Goal: Transaction & Acquisition: Book appointment/travel/reservation

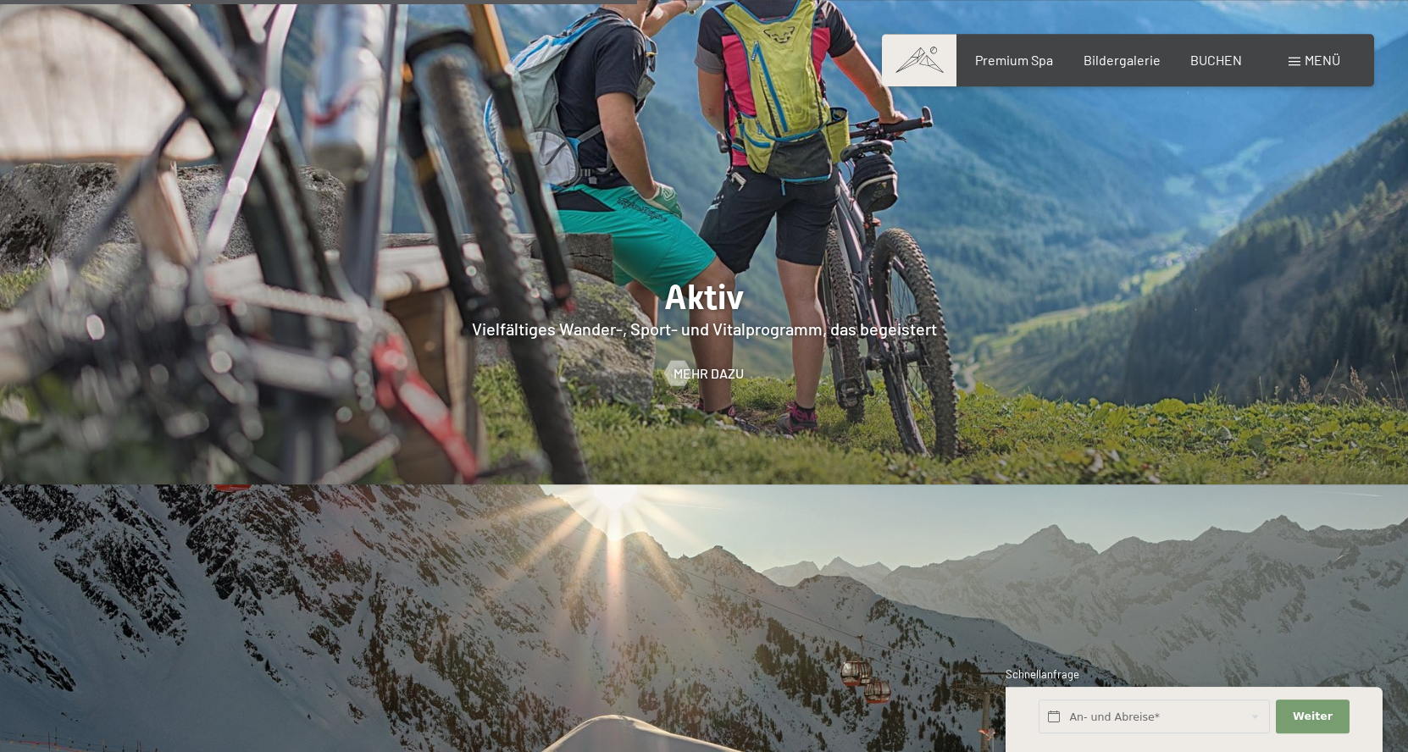
scroll to position [3573, 0]
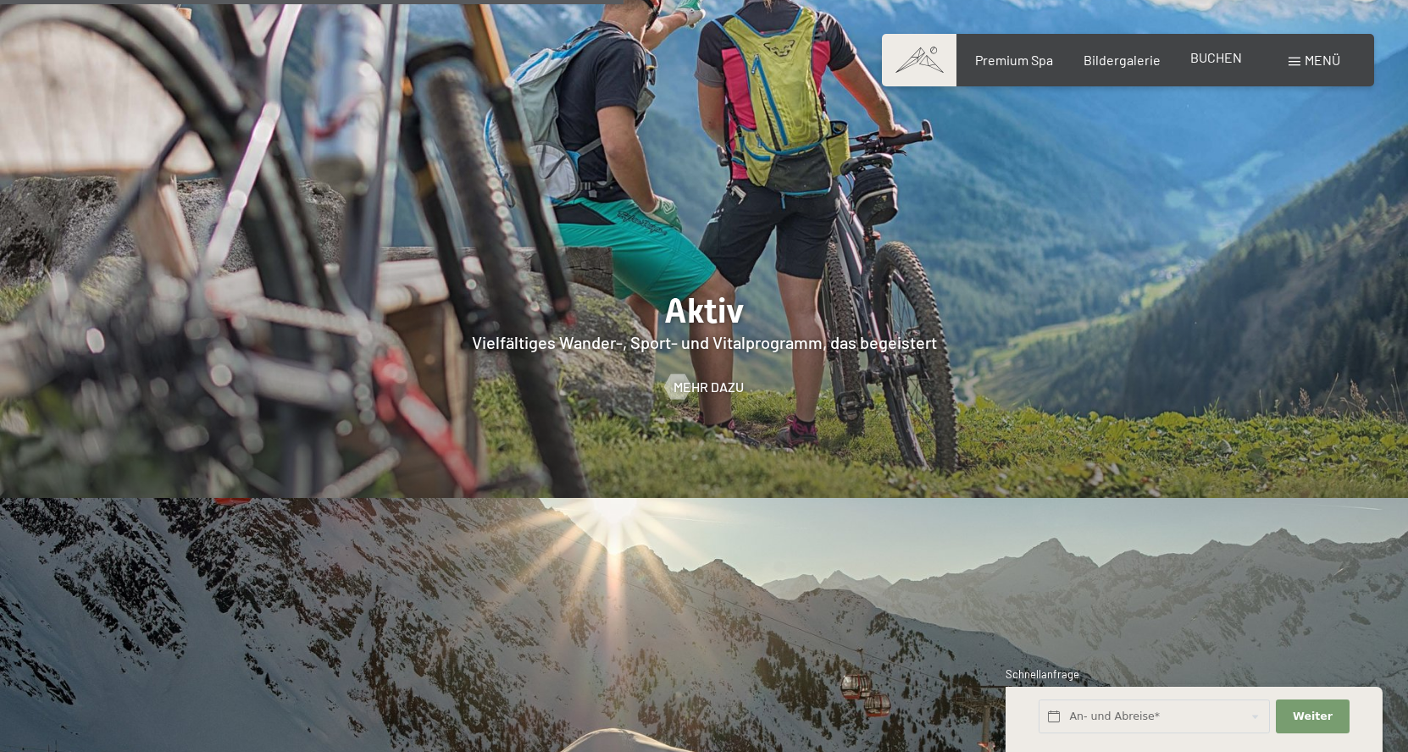
click at [1205, 57] on span "BUCHEN" at bounding box center [1217, 57] width 52 height 16
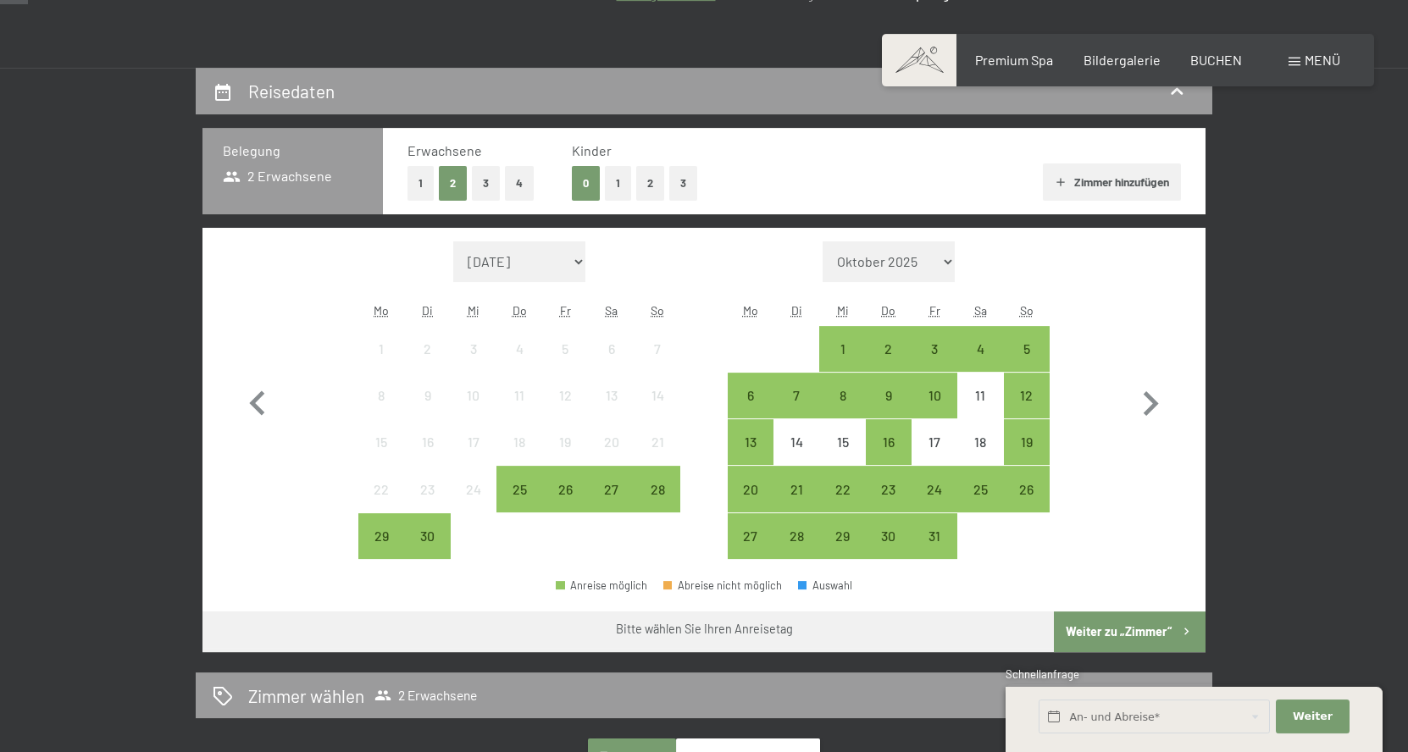
scroll to position [346, 0]
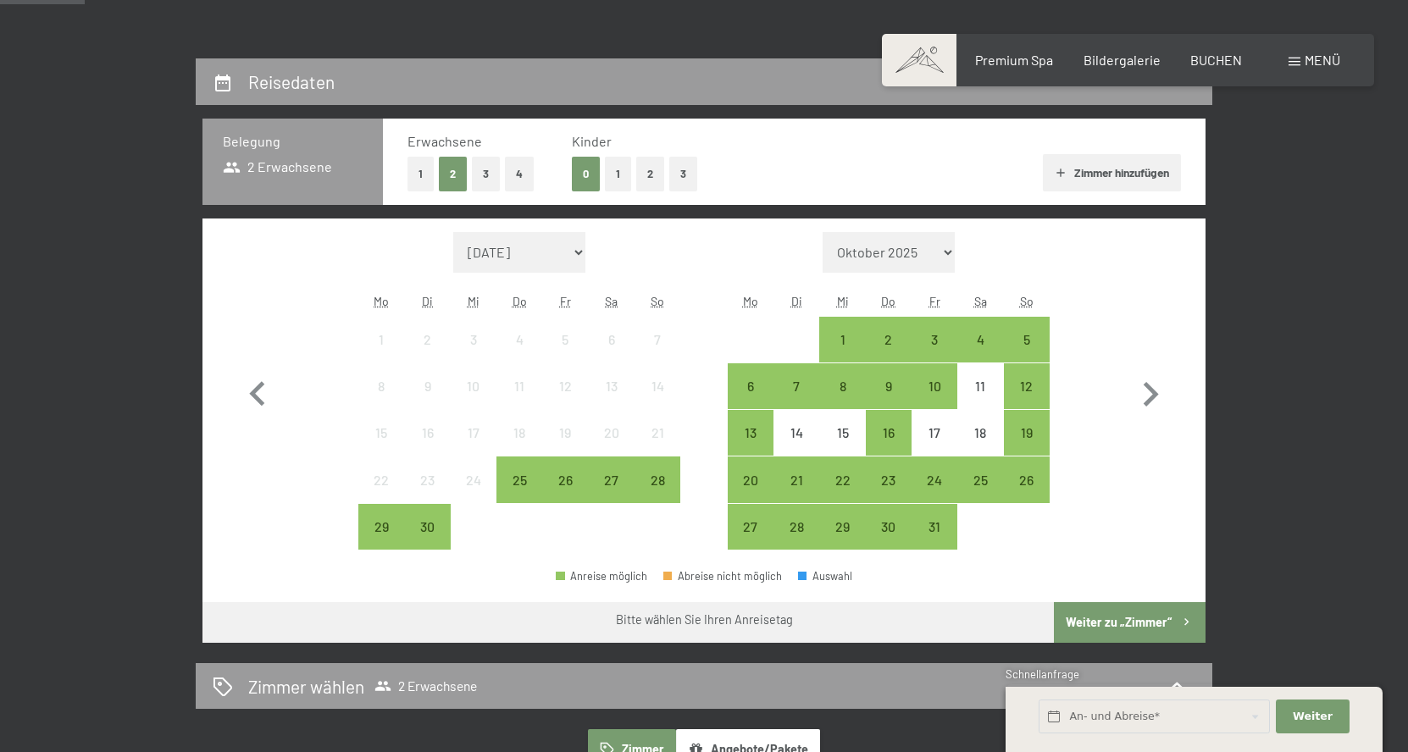
click at [1331, 60] on span "Menü" at bounding box center [1323, 60] width 36 height 16
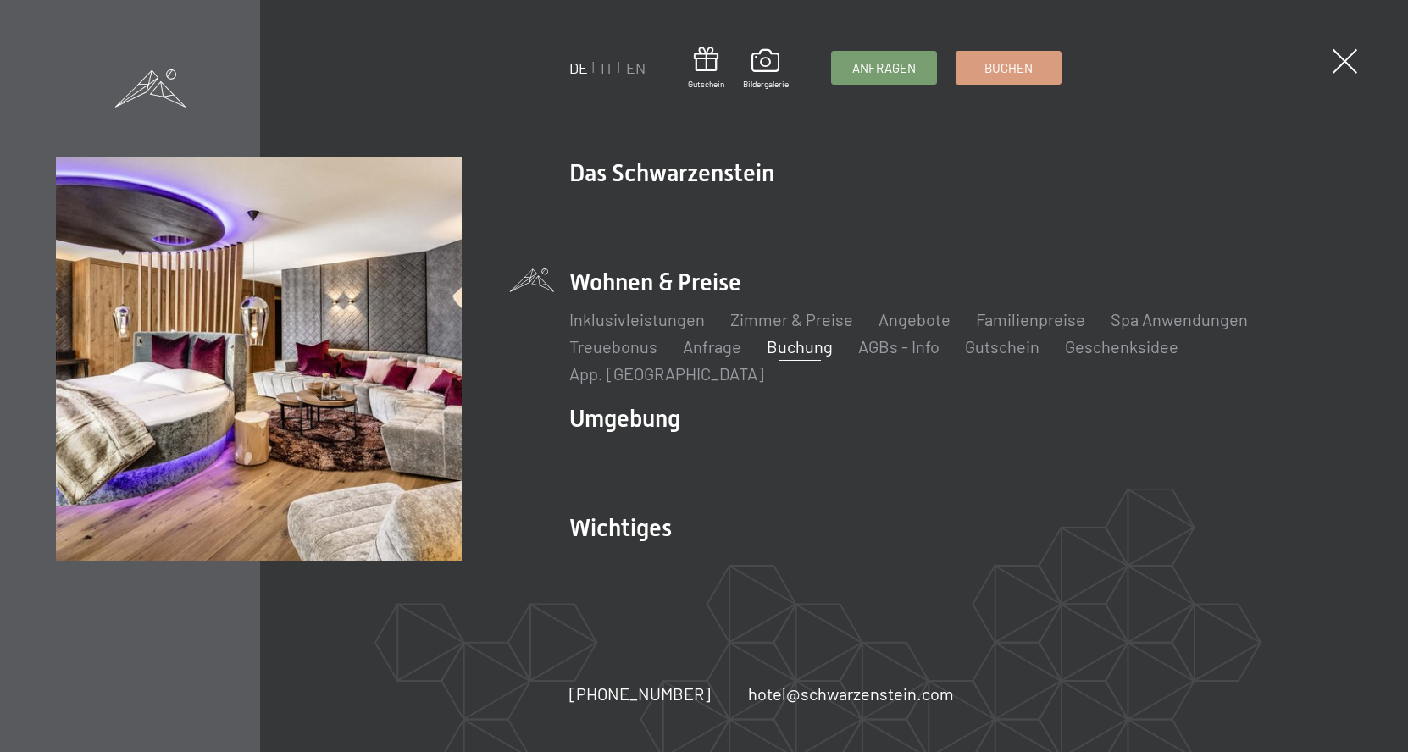
click at [685, 297] on li "Wohnen & Preise Inklusivleistungen Zimmer & Preise Liste Angebote Liste Familie…" at bounding box center [960, 325] width 783 height 119
click at [635, 295] on li "Wohnen & Preise Inklusivleistungen Zimmer & Preise Liste Angebote Liste Familie…" at bounding box center [960, 325] width 783 height 119
click at [632, 292] on li "Wohnen & Preise Inklusivleistungen Zimmer & Preise Liste Angebote Liste Familie…" at bounding box center [960, 325] width 783 height 119
click at [760, 330] on link "Zimmer & Preise" at bounding box center [791, 319] width 123 height 20
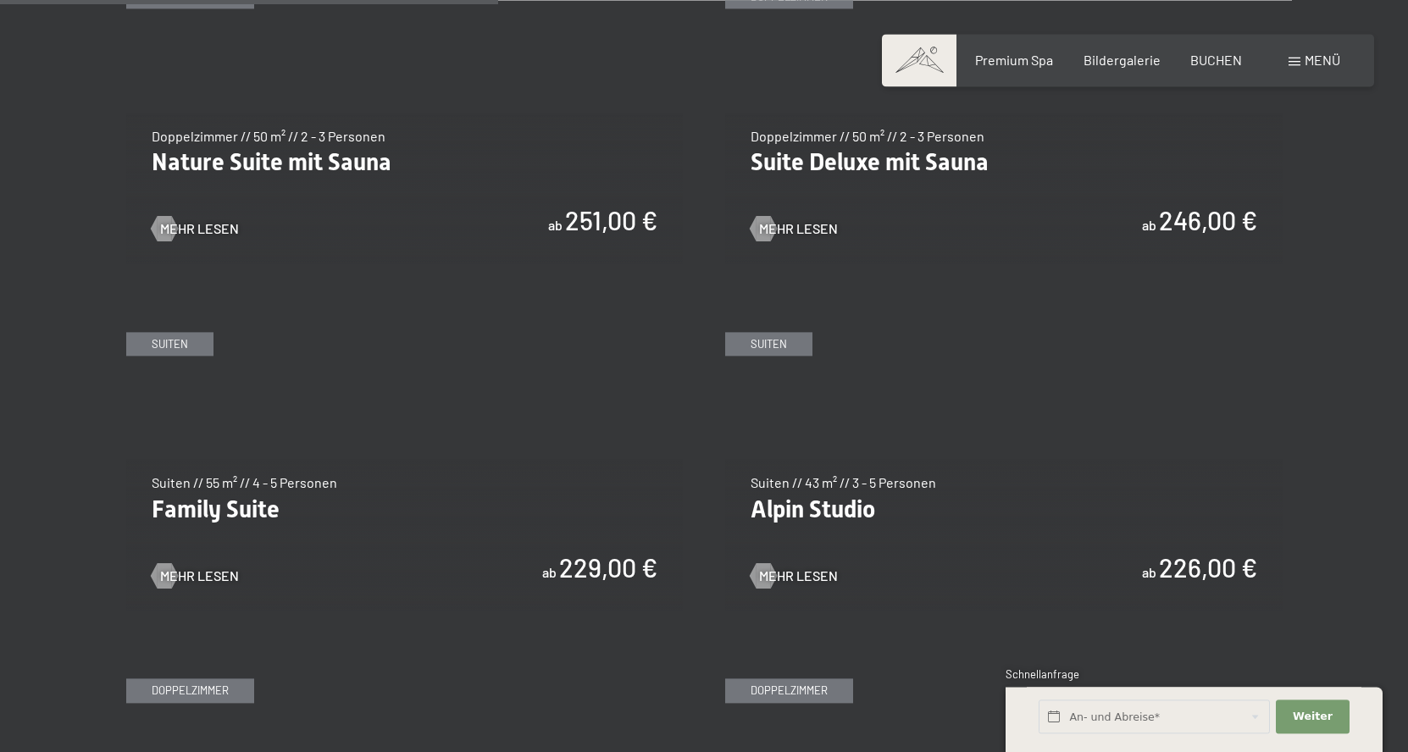
scroll to position [1902, 0]
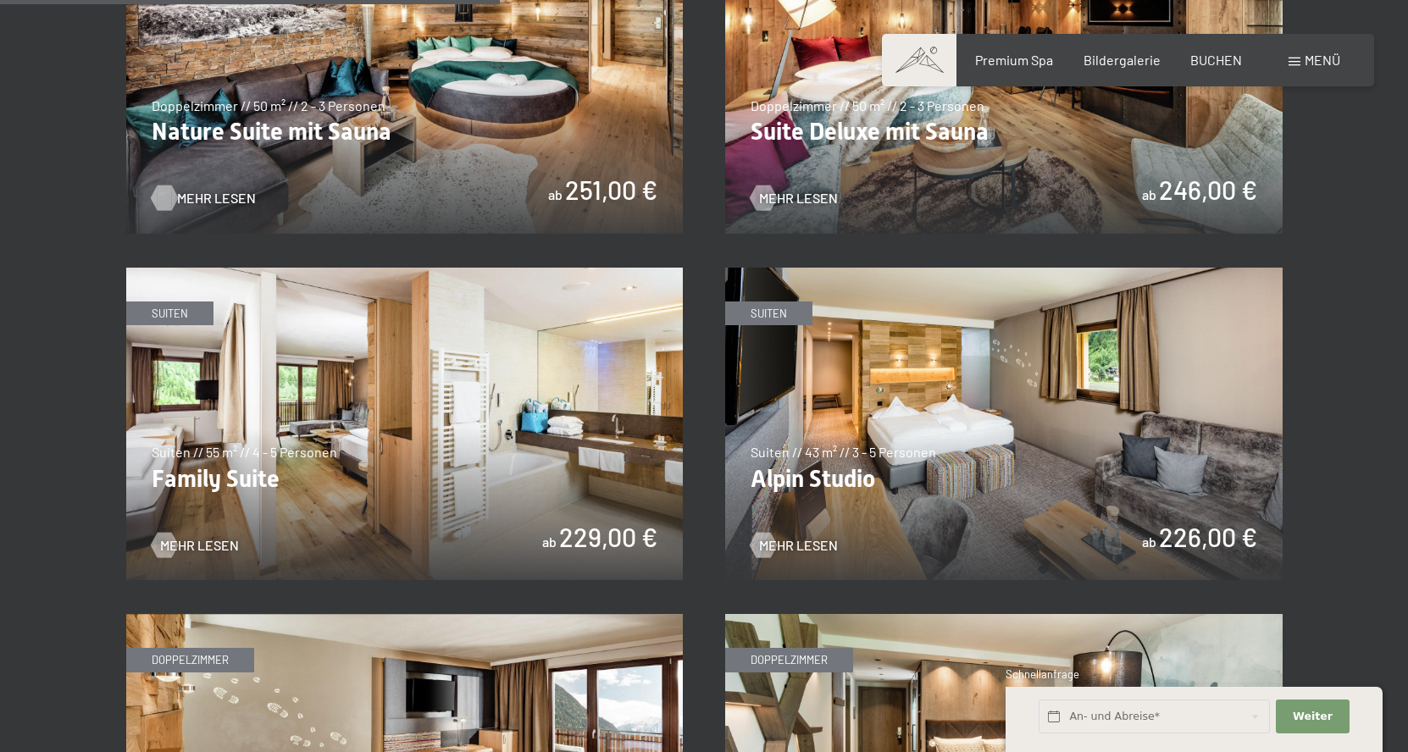
click at [206, 201] on span "Mehr Lesen" at bounding box center [216, 198] width 79 height 19
